Goal: Task Accomplishment & Management: Manage account settings

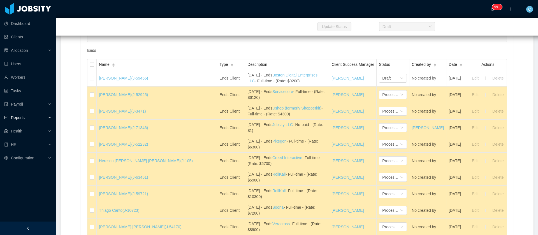
scroll to position [505, 0]
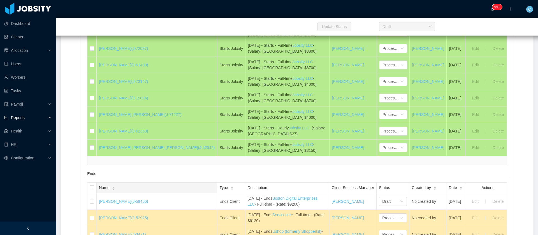
click at [101, 191] on div "Name" at bounding box center [107, 188] width 16 height 6
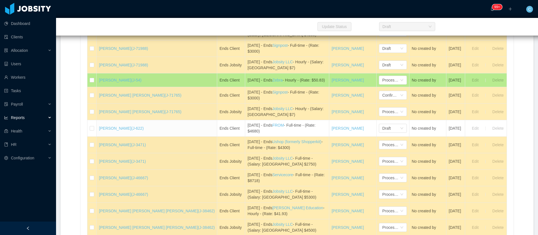
scroll to position [673, 0]
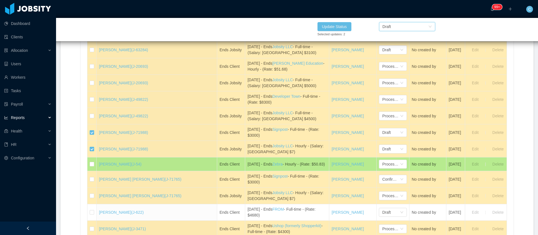
click at [416, 24] on div "Draft" at bounding box center [406, 26] width 46 height 8
click at [410, 47] on li "Confirmed" at bounding box center [407, 46] width 56 height 9
click at [343, 27] on button "Update Status" at bounding box center [335, 26] width 34 height 9
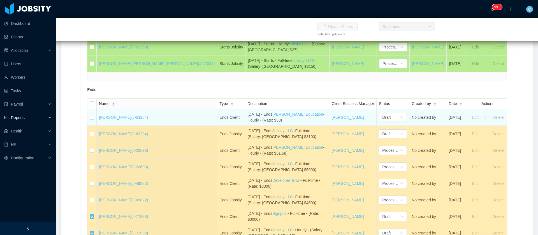
scroll to position [631, 0]
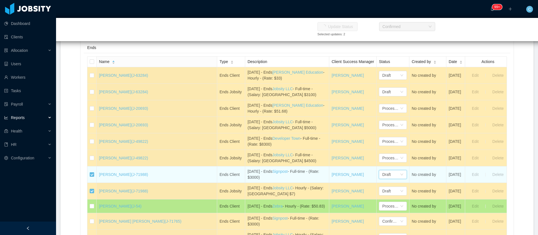
click at [382, 179] on div "Draft" at bounding box center [391, 174] width 18 height 8
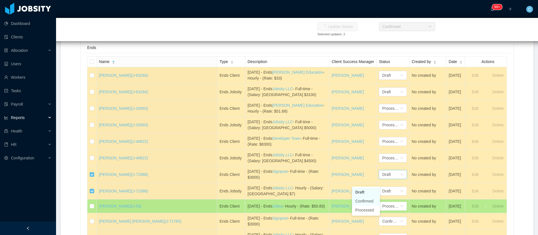
click at [366, 202] on li "Confirmed" at bounding box center [366, 201] width 28 height 9
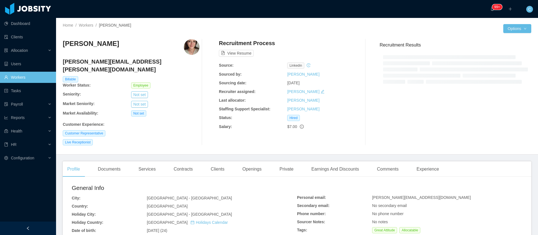
click at [184, 139] on div "Live Receptionist" at bounding box center [131, 142] width 137 height 6
click at [188, 161] on div "Contracts" at bounding box center [183, 169] width 28 height 16
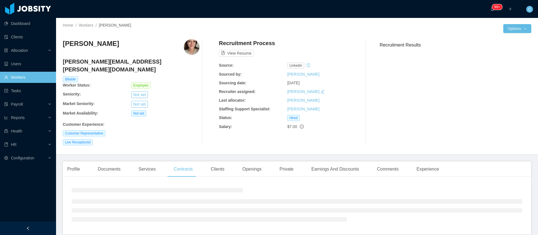
scroll to position [18, 0]
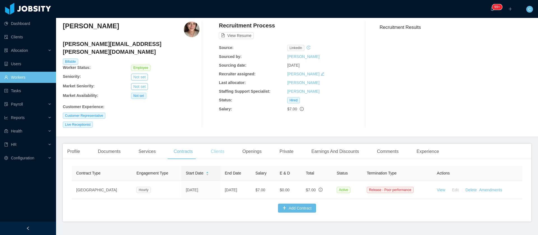
click at [211, 145] on div "Clients" at bounding box center [217, 152] width 23 height 16
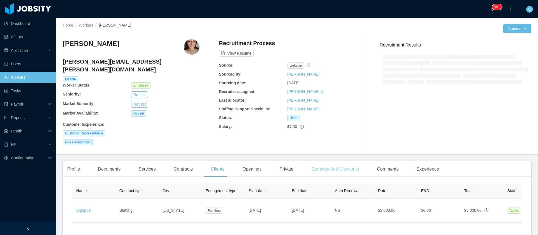
click at [345, 166] on div "Earnings And Discounts" at bounding box center [335, 169] width 57 height 16
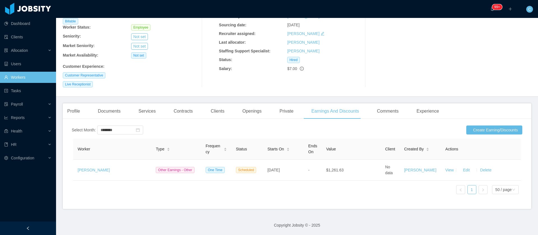
scroll to position [57, 0]
click at [31, 121] on div "Reports" at bounding box center [28, 117] width 56 height 11
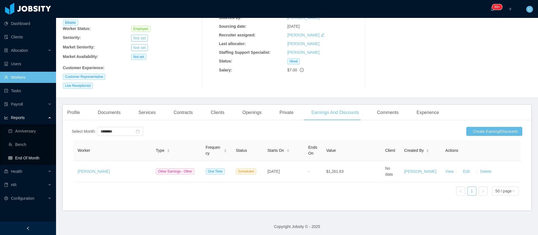
click at [24, 161] on link "End Of Month" at bounding box center [29, 158] width 43 height 11
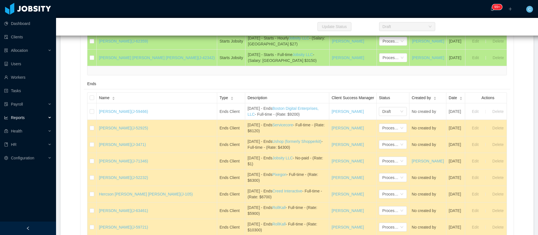
scroll to position [631, 0]
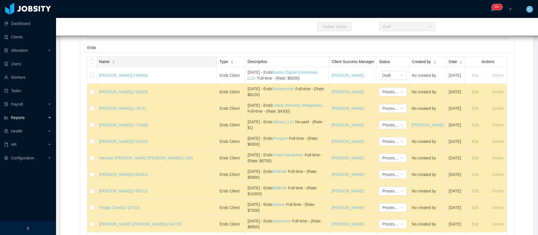
click at [115, 63] on div "Name" at bounding box center [107, 62] width 16 height 6
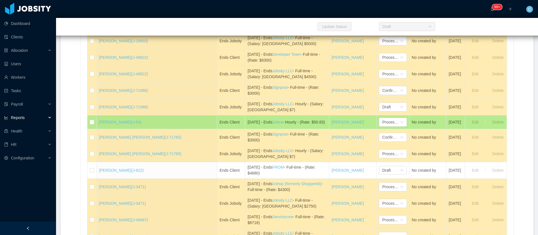
scroll to position [673, 0]
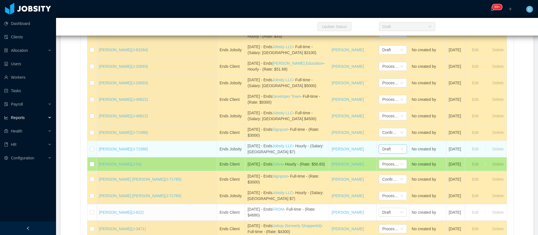
click at [382, 153] on div "Draft" at bounding box center [391, 149] width 18 height 8
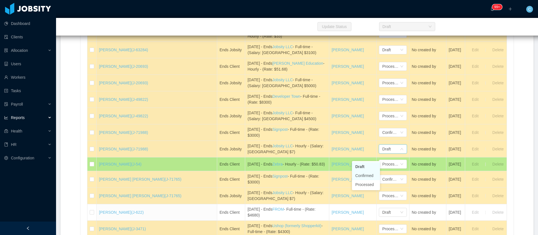
click at [359, 176] on li "Confirmed" at bounding box center [366, 175] width 28 height 9
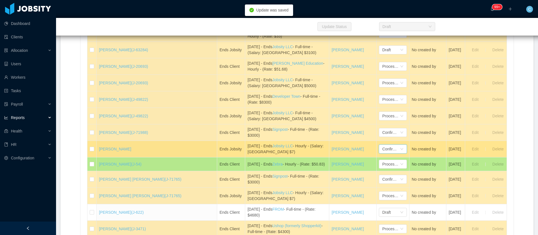
scroll to position [547, 0]
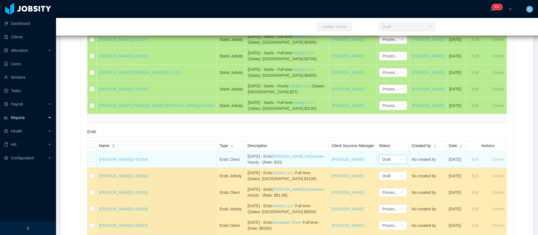
click at [382, 164] on div "Draft" at bounding box center [391, 159] width 18 height 8
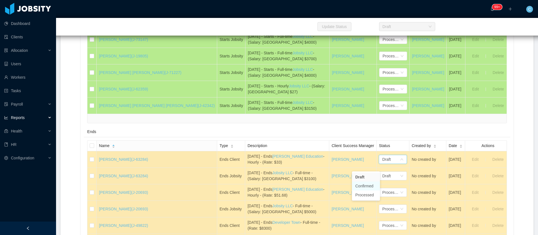
click at [359, 184] on li "Confirmed" at bounding box center [366, 186] width 28 height 9
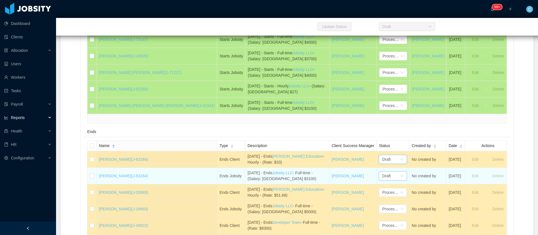
click at [382, 180] on div "Draft" at bounding box center [391, 176] width 18 height 8
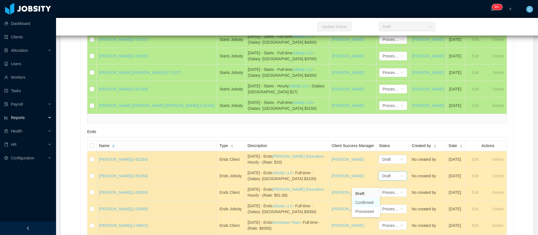
click at [357, 204] on li "Confirmed" at bounding box center [366, 202] width 28 height 9
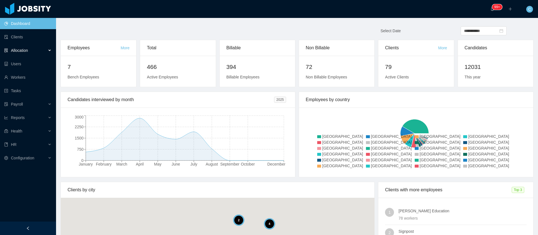
click at [44, 53] on div "Allocation" at bounding box center [28, 50] width 56 height 11
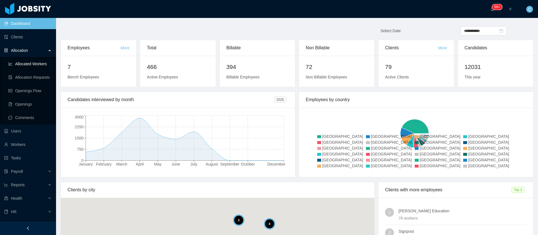
click at [41, 63] on link "Allocated Workers" at bounding box center [29, 63] width 43 height 11
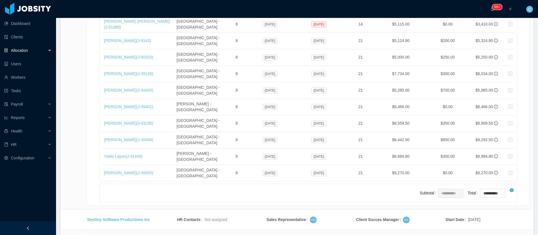
scroll to position [9475, 0]
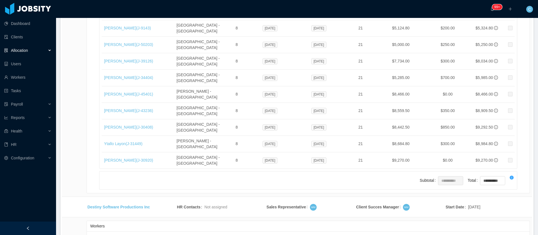
click at [509, 195] on li "500 / page" at bounding box center [511, 193] width 26 height 9
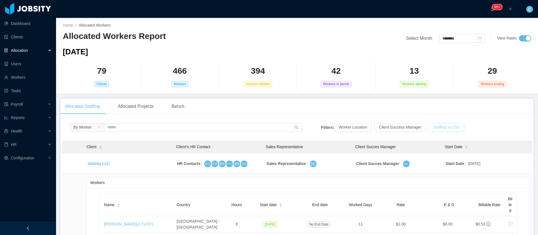
click at [438, 129] on button "Staffing to CSV" at bounding box center [447, 127] width 36 height 9
click at [35, 134] on div "Health" at bounding box center [28, 131] width 56 height 11
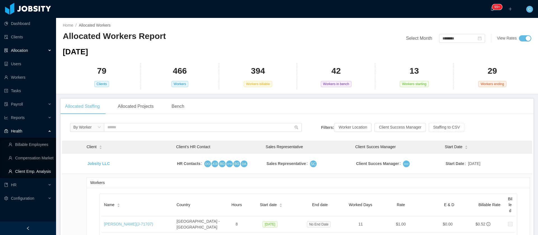
click at [38, 172] on link "Client Emp. Analysis" at bounding box center [29, 171] width 43 height 11
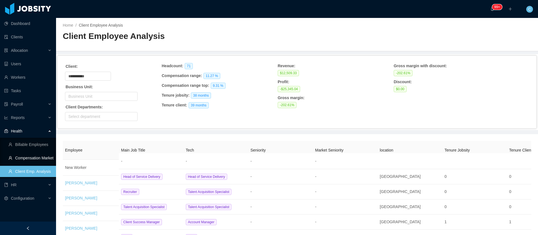
click at [36, 156] on link "Compensation Market" at bounding box center [29, 158] width 43 height 11
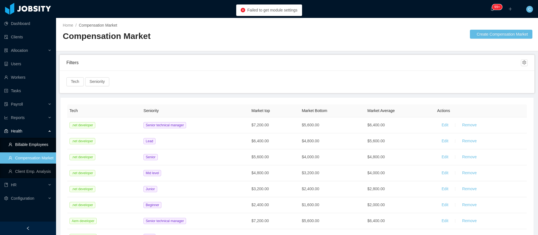
click at [38, 147] on link "Billable Employees" at bounding box center [29, 144] width 43 height 11
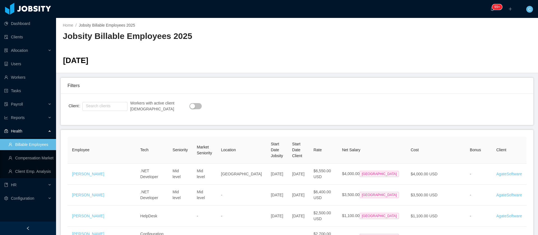
click at [190, 106] on button "button" at bounding box center [196, 106] width 12 height 6
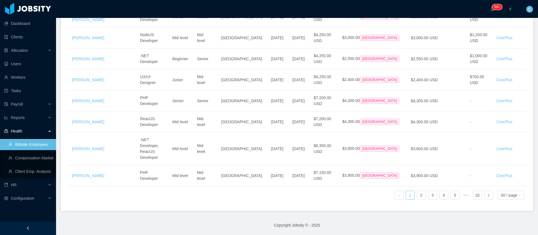
scroll to position [1335, 0]
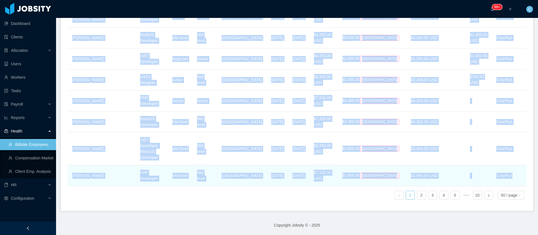
drag, startPoint x: 70, startPoint y: 179, endPoint x: 517, endPoint y: 164, distance: 447.5
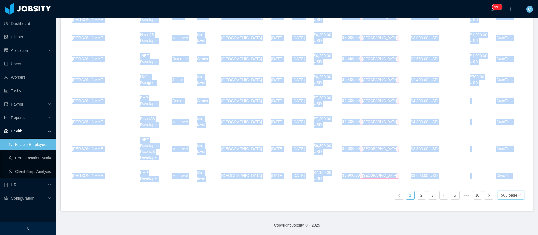
click at [501, 191] on div "50 / page" at bounding box center [509, 195] width 16 height 8
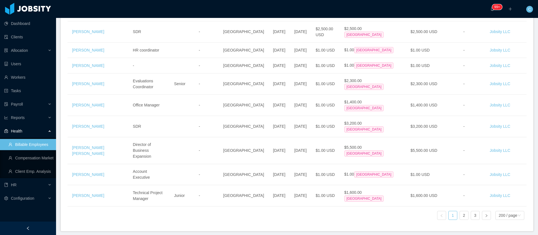
scroll to position [4449, 0]
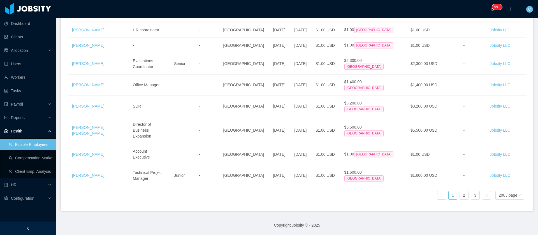
drag, startPoint x: 71, startPoint y: 179, endPoint x: 504, endPoint y: 24, distance: 459.5
copy tbody "Laryssa Carvalho .NET Developer Mid level Mid level Brazil Oct 4th, 2024 Oct 7t…"
click at [460, 191] on link "2" at bounding box center [464, 195] width 8 height 8
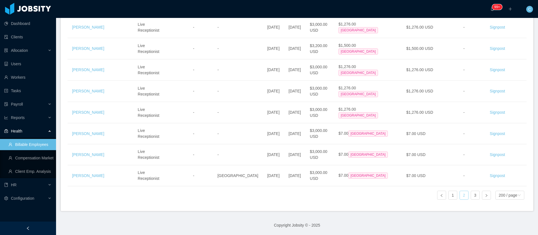
scroll to position [5355, 0]
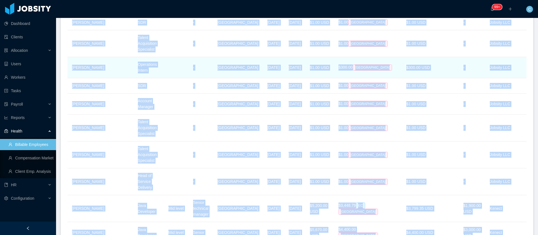
click at [519, 78] on td "Jobsity LLC" at bounding box center [506, 67] width 41 height 21
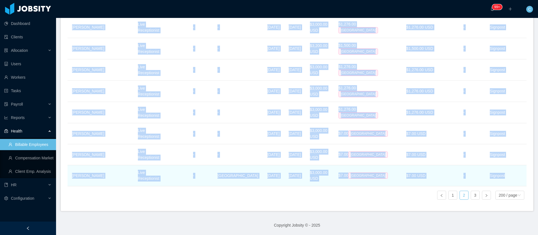
drag, startPoint x: 140, startPoint y: 107, endPoint x: 518, endPoint y: 170, distance: 383.2
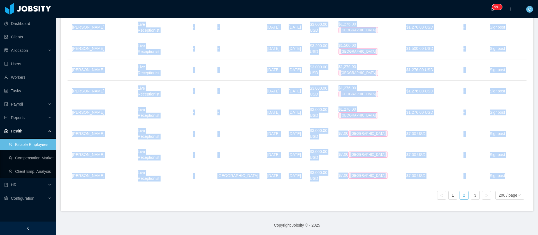
copy tbody "Roberto Balarezo Java Developer Mid level Senior technical manager Ecuador Apr …"
click at [471, 191] on link "3" at bounding box center [475, 195] width 8 height 8
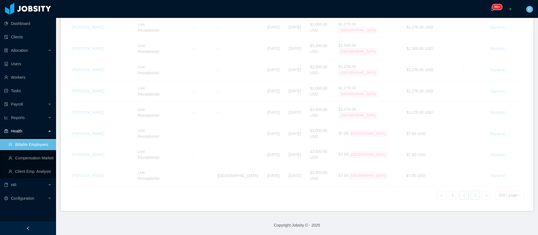
scroll to position [1922, 0]
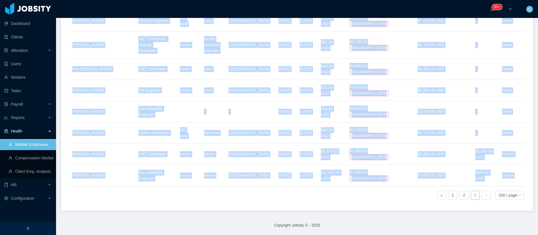
drag, startPoint x: 353, startPoint y: 192, endPoint x: 363, endPoint y: 191, distance: 9.8
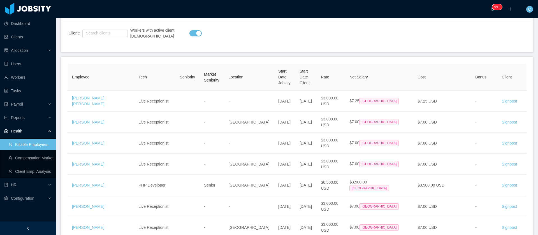
scroll to position [0, 0]
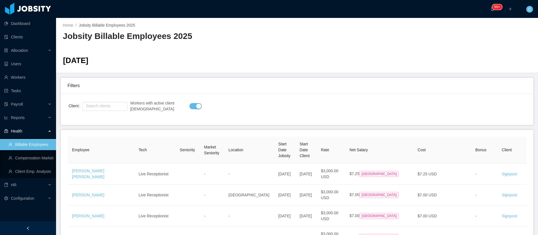
click at [277, 89] on div "Filters" at bounding box center [297, 86] width 459 height 16
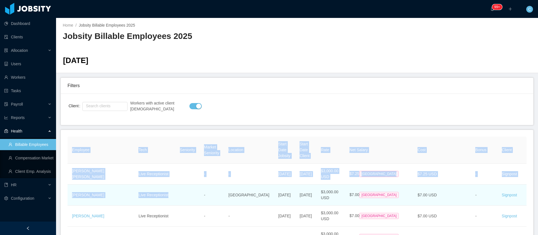
drag, startPoint x: 65, startPoint y: 180, endPoint x: 172, endPoint y: 191, distance: 107.7
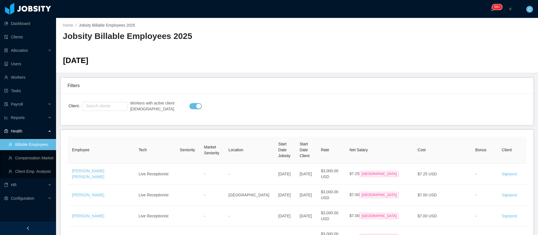
click at [243, 115] on div "Client Search clients Workers with active client contract" at bounding box center [297, 109] width 465 height 18
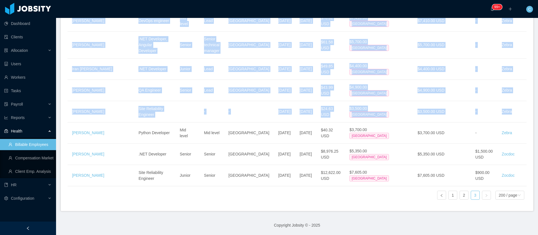
scroll to position [1922, 0]
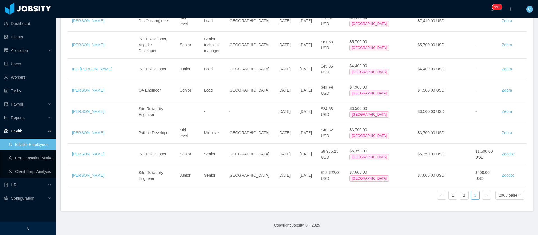
drag, startPoint x: 68, startPoint y: 181, endPoint x: 522, endPoint y: 165, distance: 454.5
copy table "Employee Tech Seniority Market Seniority Location Start Date Jobsity Start Date…"
click at [19, 50] on span "Allocation" at bounding box center [19, 50] width 17 height 4
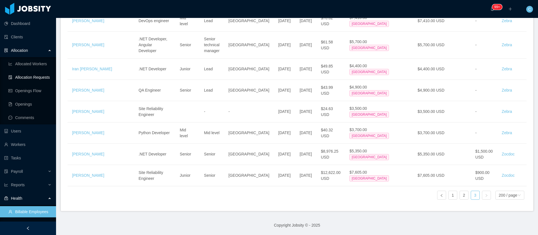
click at [26, 66] on link "Allocated Workers" at bounding box center [29, 63] width 43 height 11
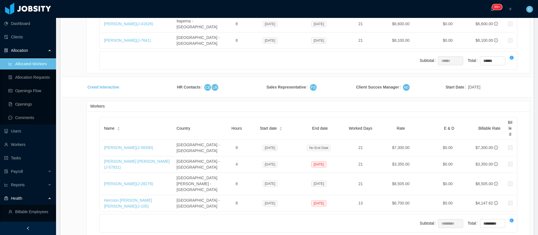
scroll to position [9475, 0]
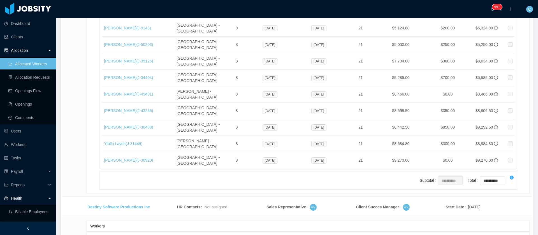
click at [507, 193] on li "500 / page" at bounding box center [511, 193] width 26 height 9
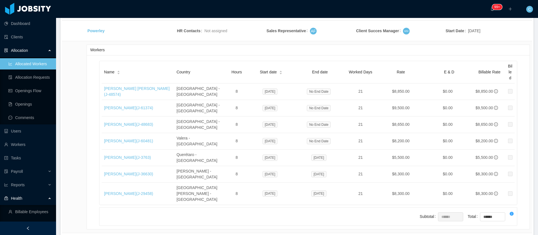
scroll to position [5404, 0]
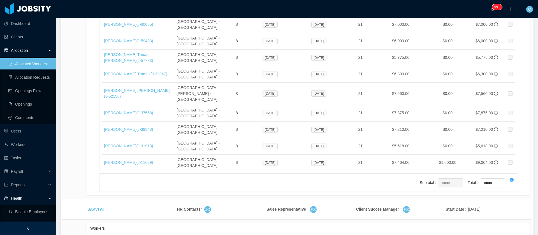
drag, startPoint x: 385, startPoint y: 133, endPoint x: 389, endPoint y: 120, distance: 13.1
click at [357, 128] on body "Dashboard Clients Allocation Allocated Workers Allocation Requests Openings Flo…" at bounding box center [269, 117] width 538 height 235
copy div "[PERSON_NAME]"
drag, startPoint x: 386, startPoint y: 131, endPoint x: 352, endPoint y: 130, distance: 33.9
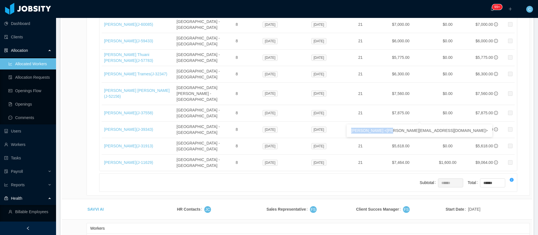
click at [352, 130] on div "Martina Dousdebes <martina.dousdebes@jobsity.com>" at bounding box center [420, 130] width 146 height 13
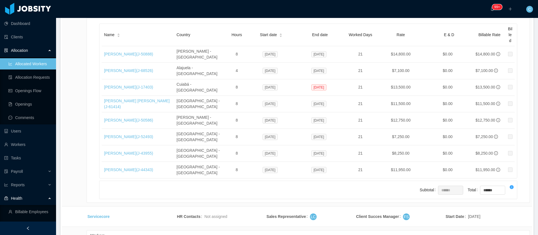
scroll to position [9147, 0]
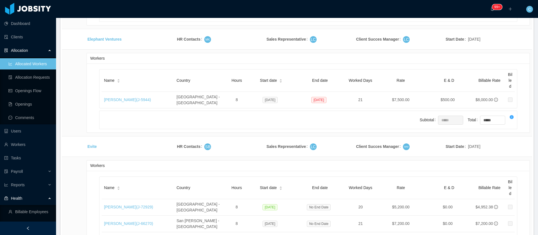
copy span "Jan 9, 2024"
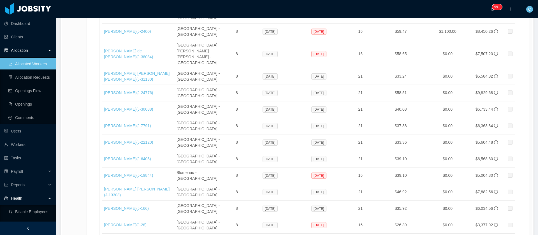
drag, startPoint x: 113, startPoint y: 125, endPoint x: 99, endPoint y: 117, distance: 16.4
copy link "CivicPlus"
drag, startPoint x: 109, startPoint y: 121, endPoint x: 87, endPoint y: 120, distance: 22.7
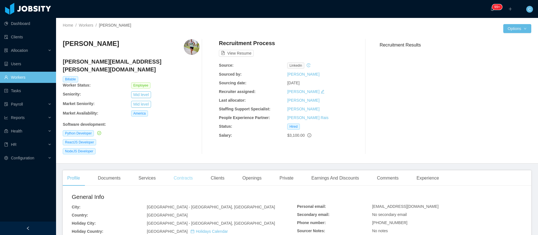
click at [180, 104] on div "Contracts" at bounding box center [183, 178] width 28 height 16
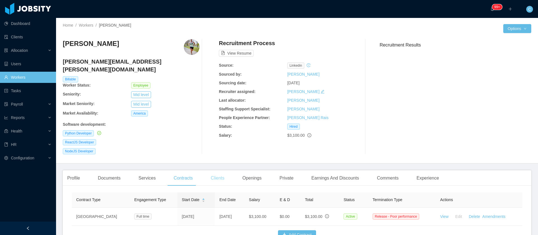
click at [210, 104] on div "Clients" at bounding box center [217, 178] width 23 height 16
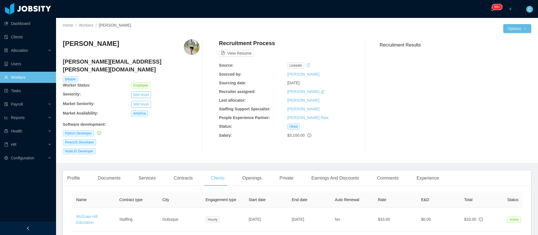
scroll to position [0, 116]
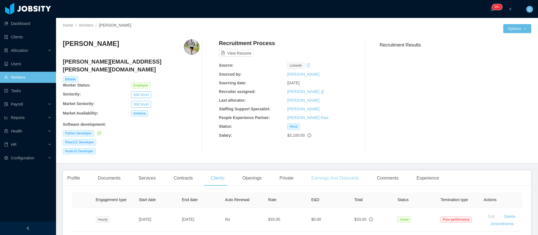
click at [239, 104] on div "Earnings And Discounts" at bounding box center [335, 178] width 57 height 16
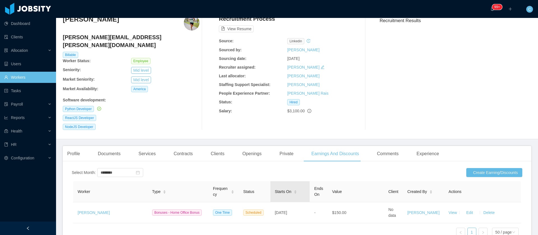
scroll to position [42, 0]
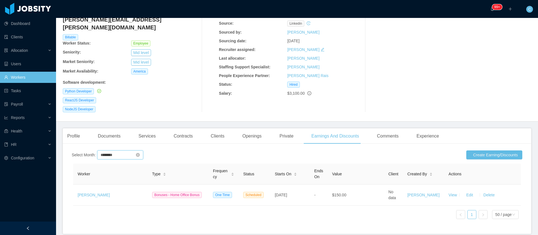
click at [108, 104] on input "********" at bounding box center [120, 155] width 46 height 9
click at [161, 104] on td "Sep" at bounding box center [162, 196] width 26 height 17
type input "********"
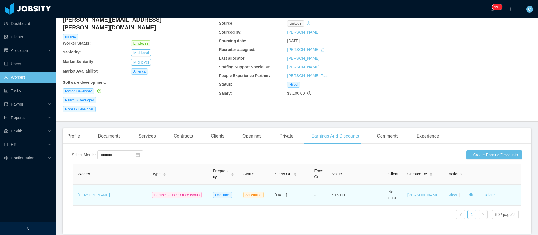
click at [164, 104] on td "Bonuses - Home Office Bonus" at bounding box center [178, 195] width 61 height 21
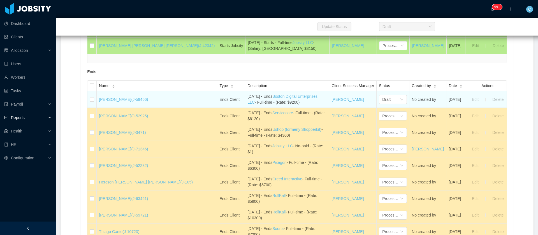
scroll to position [547, 0]
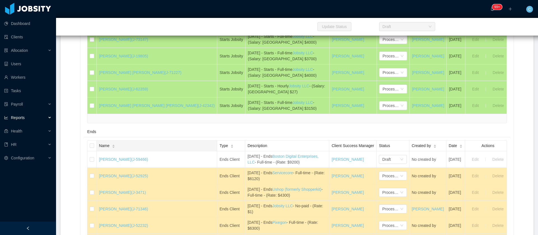
click at [109, 149] on span "Name" at bounding box center [104, 146] width 10 height 6
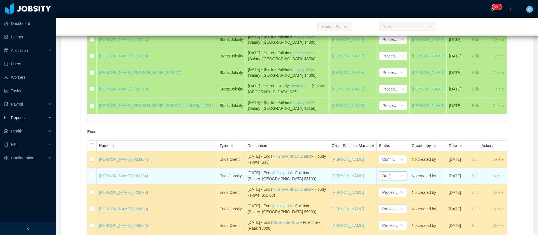
click at [382, 180] on div "Draft" at bounding box center [391, 176] width 18 height 8
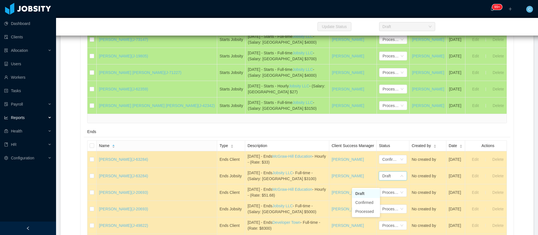
click at [360, 201] on li "Confirmed" at bounding box center [366, 202] width 28 height 9
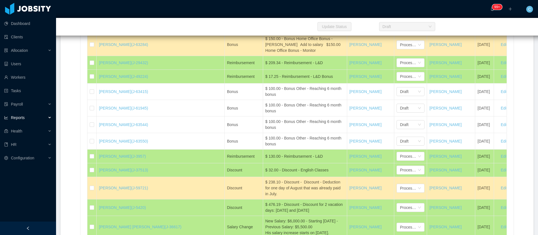
scroll to position [12400, 0]
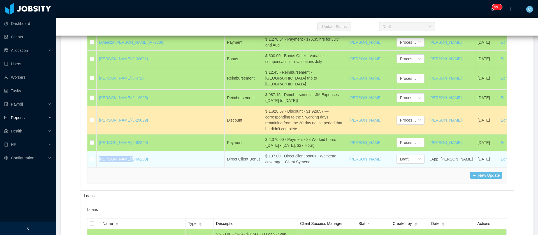
drag, startPoint x: 98, startPoint y: 121, endPoint x: 128, endPoint y: 123, distance: 30.4
click at [129, 151] on td "[PERSON_NAME] (J-60298)" at bounding box center [161, 159] width 128 height 16
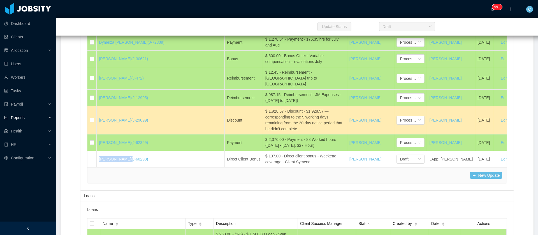
copy link "[PERSON_NAME]"
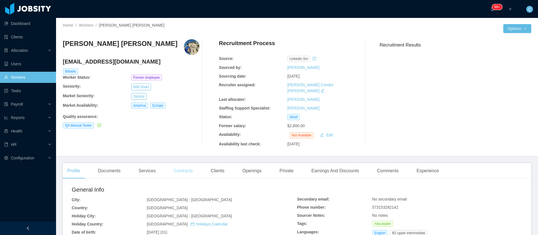
click at [190, 164] on div "Contracts" at bounding box center [183, 171] width 28 height 16
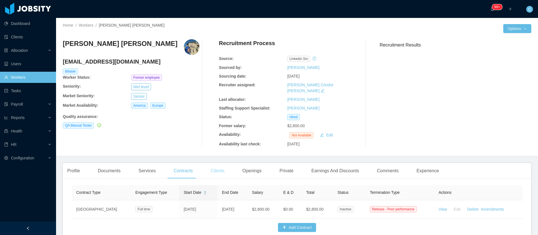
click at [215, 170] on div "Clients" at bounding box center [217, 171] width 23 height 16
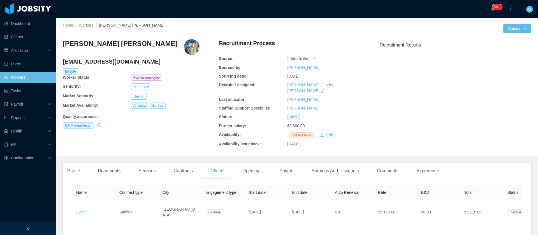
scroll to position [0, 95]
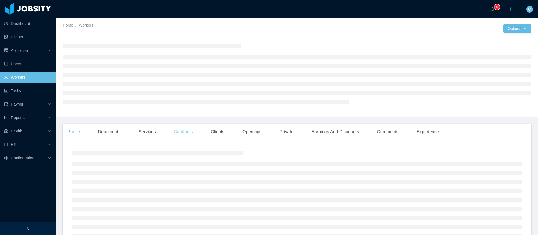
click at [180, 131] on div "Contracts" at bounding box center [183, 132] width 28 height 16
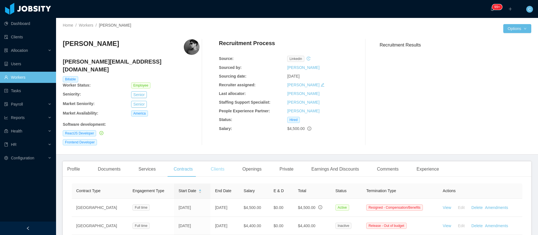
click at [216, 161] on div "Clients" at bounding box center [217, 169] width 23 height 16
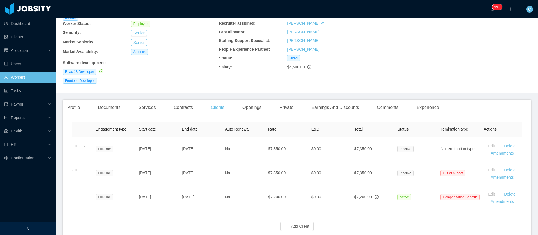
scroll to position [0, 116]
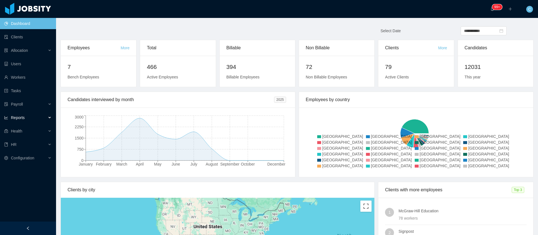
click at [26, 120] on div "Reports" at bounding box center [28, 117] width 56 height 11
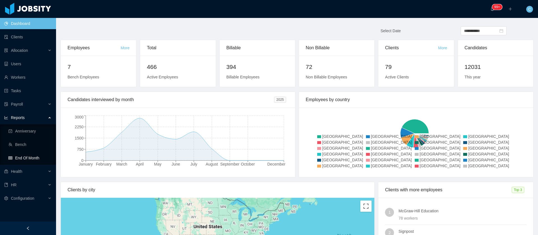
click at [34, 158] on link "End Of Month" at bounding box center [29, 158] width 43 height 11
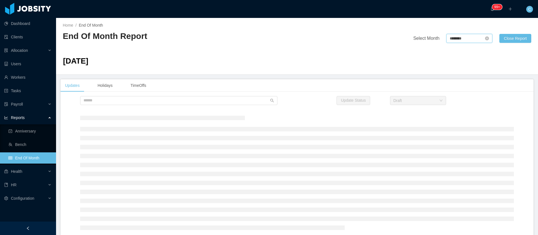
click at [449, 40] on input "********" at bounding box center [470, 38] width 46 height 9
click at [501, 89] on link "Sep" at bounding box center [500, 88] width 11 height 7
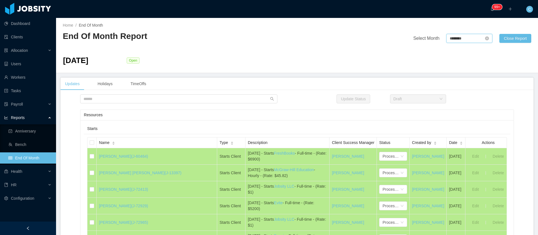
click at [447, 34] on input "********" at bounding box center [470, 38] width 46 height 9
click at [478, 89] on link "Aug" at bounding box center [474, 88] width 11 height 7
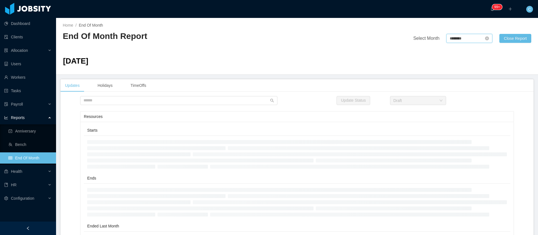
click at [463, 39] on input "********" at bounding box center [470, 38] width 46 height 9
click at [501, 88] on link "Sep" at bounding box center [500, 88] width 11 height 7
type input "********"
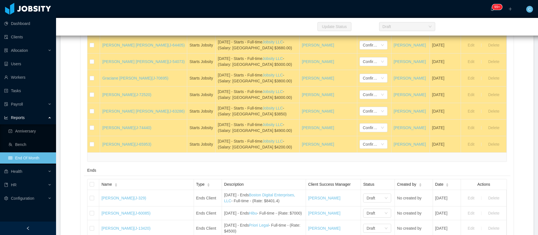
scroll to position [294, 0]
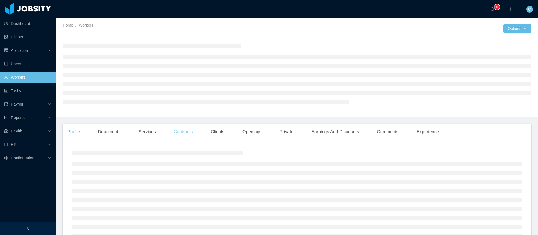
click at [187, 129] on div "Contracts" at bounding box center [183, 132] width 28 height 16
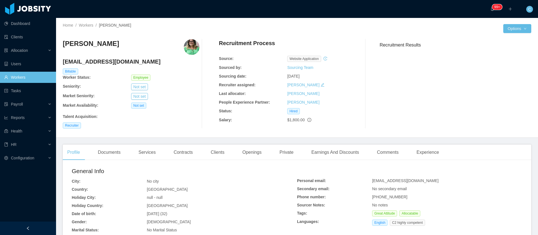
click at [216, 154] on div "Clients" at bounding box center [217, 153] width 23 height 16
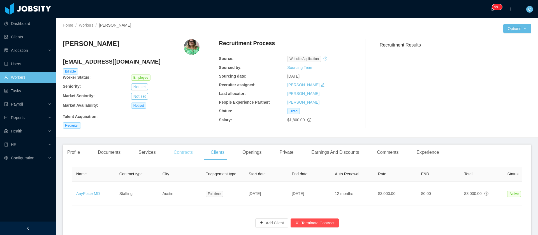
click at [188, 152] on div "Contracts" at bounding box center [183, 153] width 28 height 16
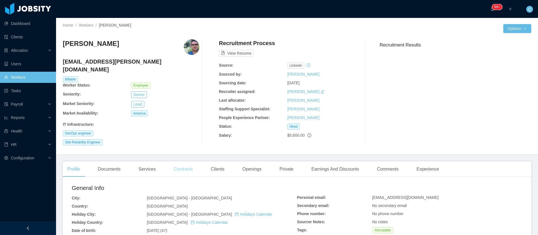
click at [190, 163] on div "Contracts" at bounding box center [183, 169] width 28 height 16
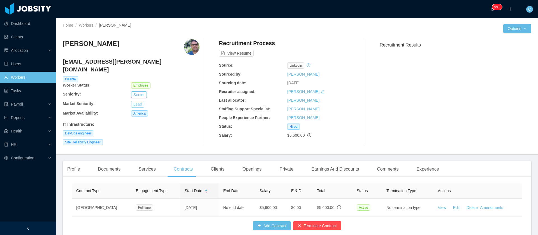
click at [141, 101] on button "Lead" at bounding box center [137, 104] width 13 height 7
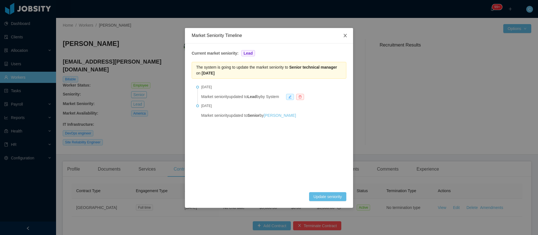
click at [349, 32] on span "Close" at bounding box center [346, 36] width 16 height 16
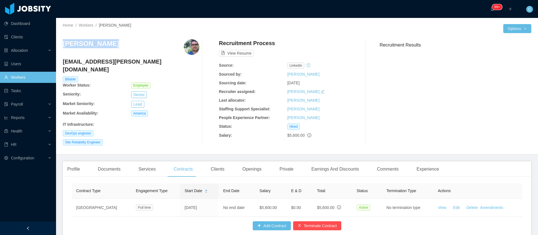
drag, startPoint x: 116, startPoint y: 50, endPoint x: 60, endPoint y: 50, distance: 56.1
click at [60, 50] on div "Home / Workers / Evandro Volpe / Options Evandro Volpe evandro.volpe@jobsity.co…" at bounding box center [297, 86] width 482 height 137
copy h3 "Evandro Volpe"
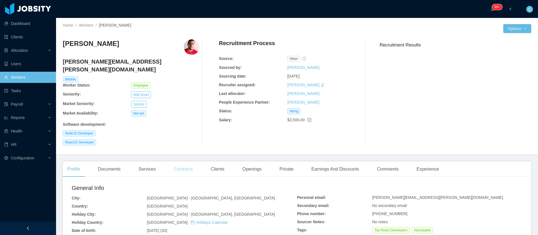
click at [188, 161] on div "Contracts" at bounding box center [183, 169] width 28 height 16
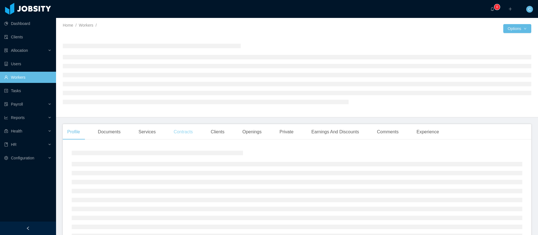
click at [177, 135] on div "Contracts" at bounding box center [183, 132] width 28 height 16
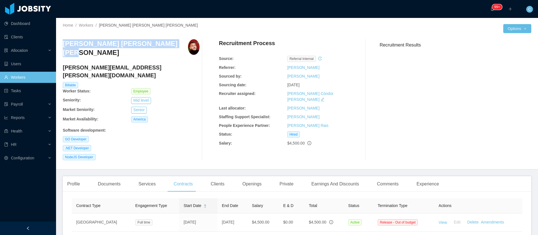
drag, startPoint x: 173, startPoint y: 44, endPoint x: 64, endPoint y: 48, distance: 108.8
click at [64, 48] on div "[PERSON_NAME] [PERSON_NAME] [PERSON_NAME]" at bounding box center [131, 50] width 137 height 22
copy h3 "[PERSON_NAME] [PERSON_NAME] [PERSON_NAME]"
click at [210, 176] on div "Clients" at bounding box center [217, 184] width 23 height 16
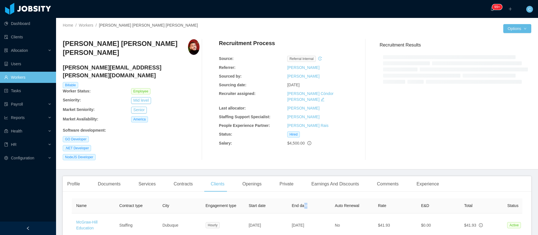
drag, startPoint x: 305, startPoint y: 191, endPoint x: 311, endPoint y: 195, distance: 7.2
click at [311, 199] on th "End date" at bounding box center [308, 206] width 43 height 15
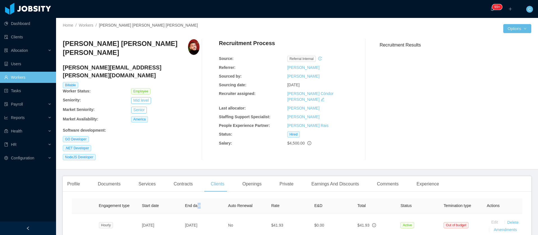
scroll to position [0, 109]
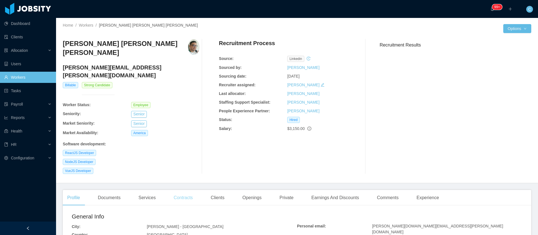
click at [191, 190] on div "Contracts" at bounding box center [183, 198] width 28 height 16
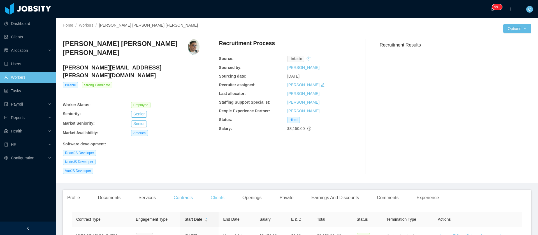
click at [210, 190] on div "Clients" at bounding box center [217, 198] width 23 height 16
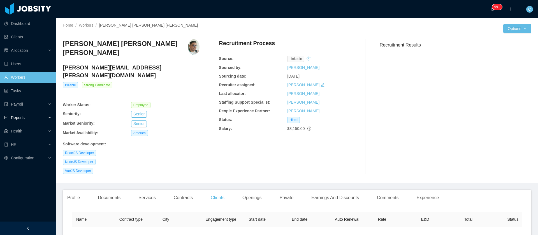
click at [25, 122] on div "Reports" at bounding box center [28, 117] width 56 height 11
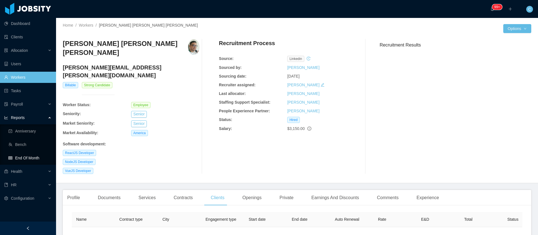
click at [28, 158] on link "End Of Month" at bounding box center [29, 158] width 43 height 11
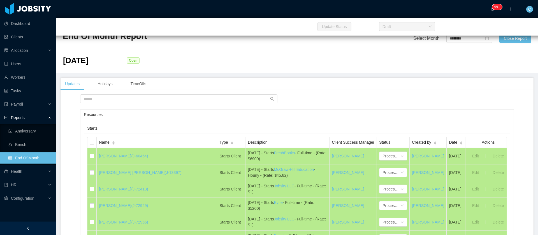
scroll to position [287, 0]
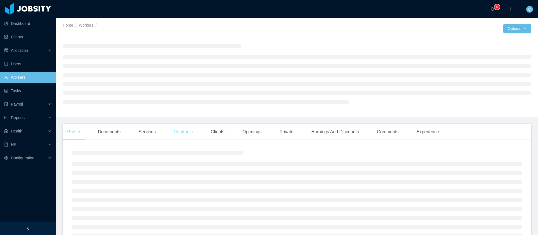
click at [181, 133] on div "Contracts" at bounding box center [183, 132] width 28 height 16
